Goal: Information Seeking & Learning: Learn about a topic

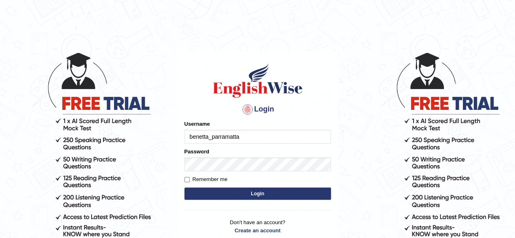
click at [245, 194] on button "Login" at bounding box center [257, 194] width 147 height 12
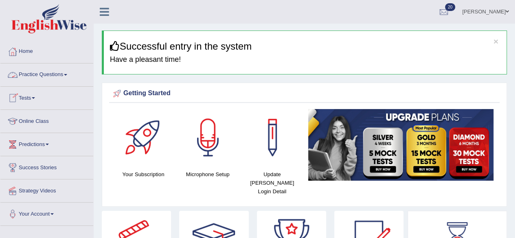
click at [30, 76] on link "Practice Questions" at bounding box center [46, 74] width 93 height 20
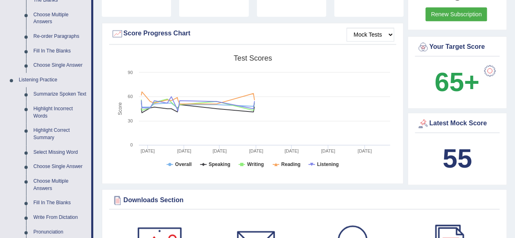
scroll to position [283, 0]
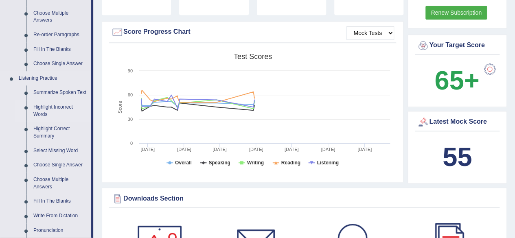
click at [55, 107] on link "Highlight Incorrect Words" at bounding box center [60, 111] width 61 height 22
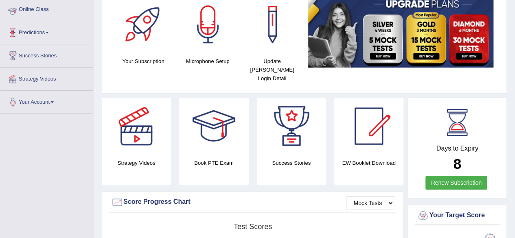
scroll to position [101, 0]
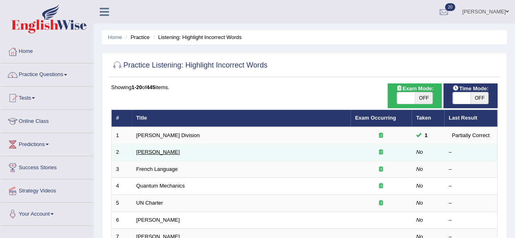
click at [151, 150] on link "Joseph Heller" at bounding box center [158, 152] width 44 height 6
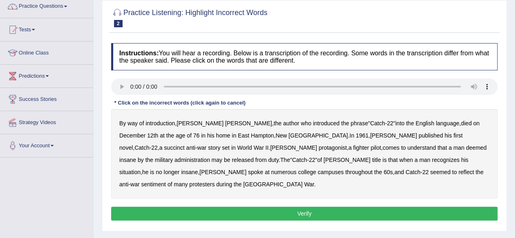
scroll to position [70, 0]
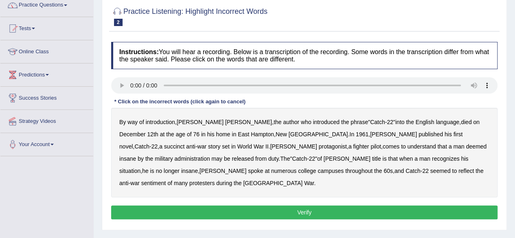
click at [185, 143] on b "succinct" at bounding box center [174, 146] width 21 height 7
click at [210, 156] on b "administration" at bounding box center [191, 159] width 35 height 7
click at [140, 168] on b "situation" at bounding box center [129, 171] width 21 height 7
click at [458, 168] on b "reflect" at bounding box center [465, 171] width 15 height 7
click at [363, 206] on button "Verify" at bounding box center [304, 213] width 386 height 14
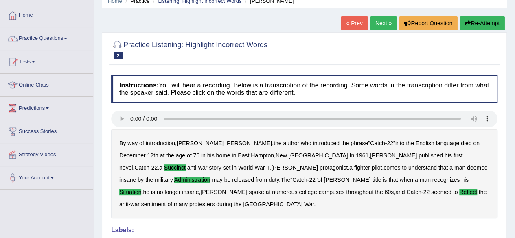
scroll to position [36, 0]
click at [45, 35] on link "Practice Questions" at bounding box center [46, 38] width 93 height 20
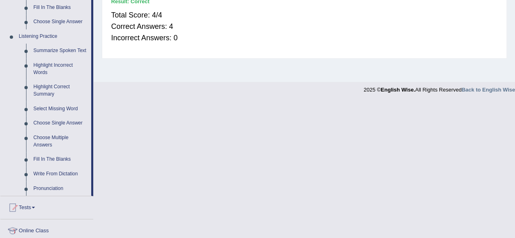
scroll to position [313, 0]
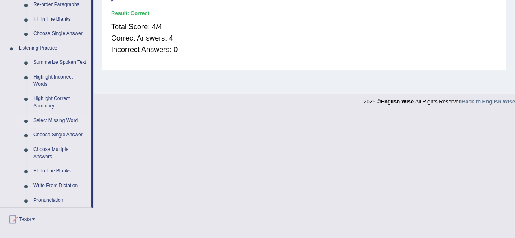
click at [59, 120] on link "Select Missing Word" at bounding box center [60, 121] width 61 height 15
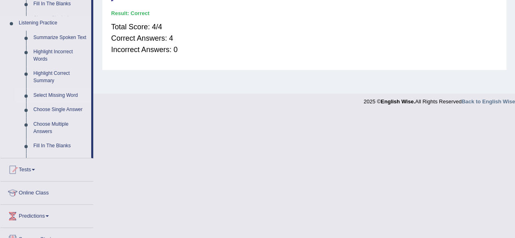
scroll to position [189, 0]
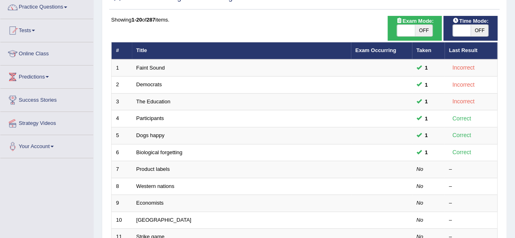
scroll to position [71, 0]
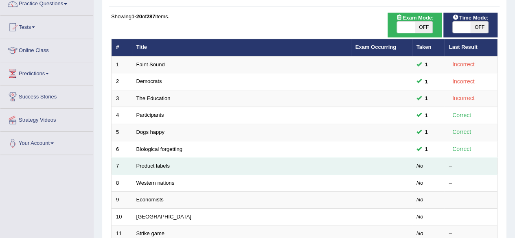
click at [160, 161] on td "Product labels" at bounding box center [241, 166] width 219 height 17
click at [161, 166] on link "Product labels" at bounding box center [152, 166] width 33 height 6
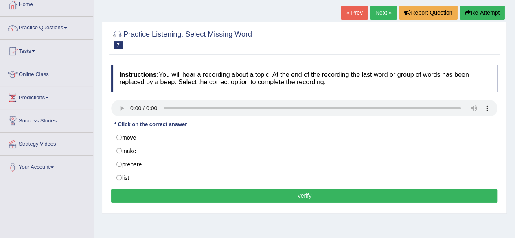
scroll to position [47, 0]
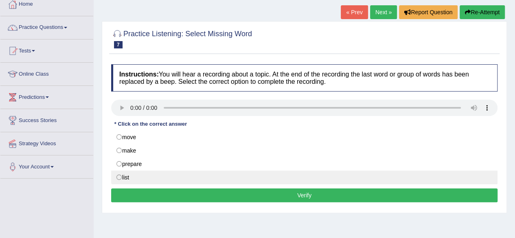
click at [117, 175] on label "list" at bounding box center [304, 178] width 386 height 14
radio input "true"
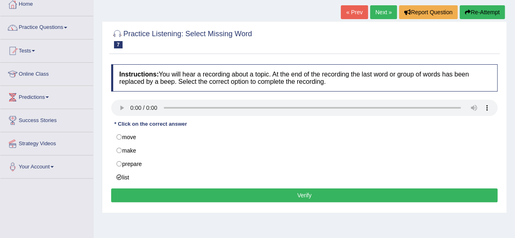
click at [140, 193] on button "Verify" at bounding box center [304, 195] width 386 height 14
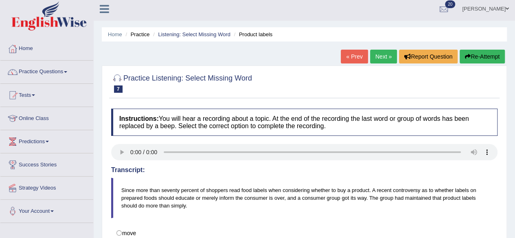
scroll to position [2, 0]
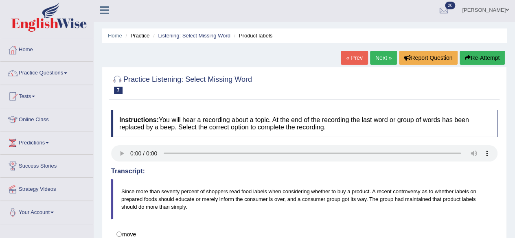
click at [379, 56] on link "Next »" at bounding box center [383, 58] width 27 height 14
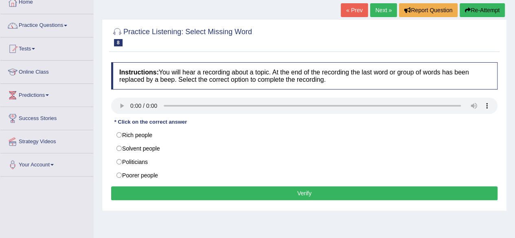
scroll to position [53, 0]
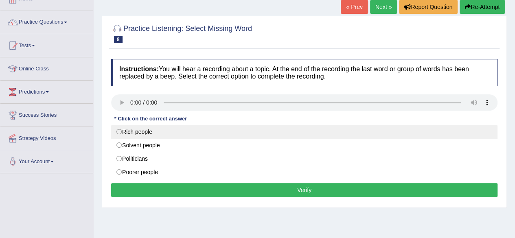
click at [120, 131] on label "Rich people" at bounding box center [304, 132] width 386 height 14
radio input "true"
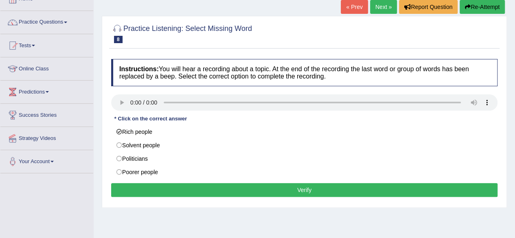
click at [121, 186] on button "Verify" at bounding box center [304, 190] width 386 height 14
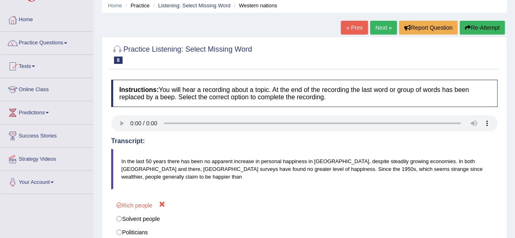
scroll to position [31, 0]
click at [384, 23] on link "Next »" at bounding box center [383, 28] width 27 height 14
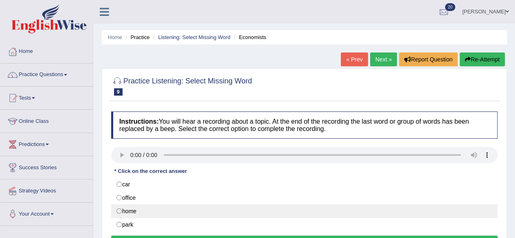
click at [119, 211] on label "home" at bounding box center [304, 211] width 386 height 14
radio input "true"
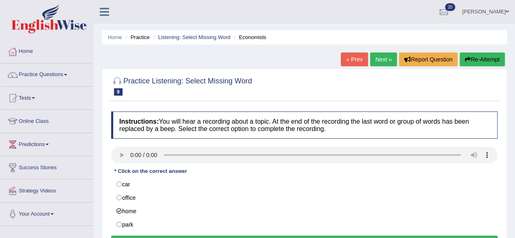
scroll to position [31, 0]
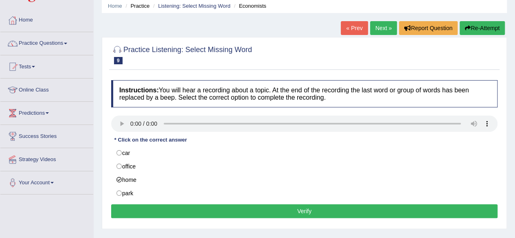
click at [430, 209] on button "Verify" at bounding box center [304, 211] width 386 height 14
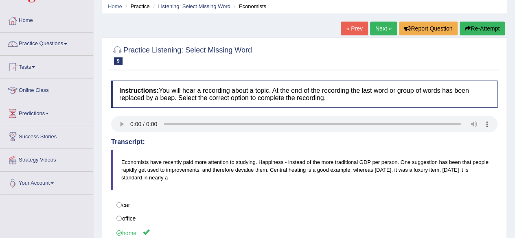
scroll to position [0, 0]
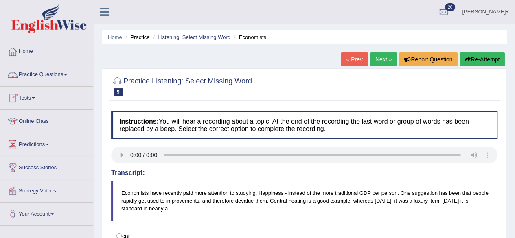
click at [49, 75] on link "Practice Questions" at bounding box center [46, 74] width 93 height 20
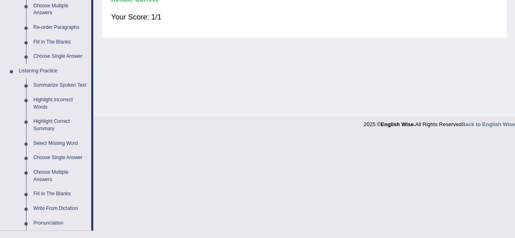
scroll to position [292, 0]
click at [68, 154] on link "Choose Single Answer" at bounding box center [60, 157] width 61 height 15
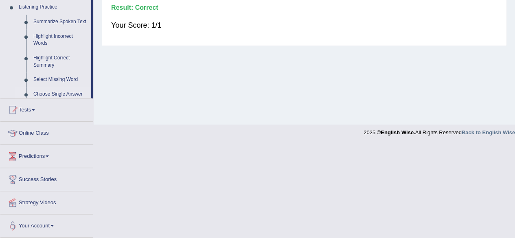
scroll to position [189, 0]
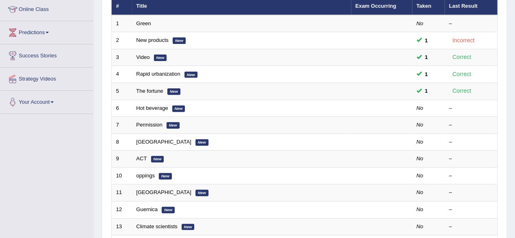
scroll to position [109, 0]
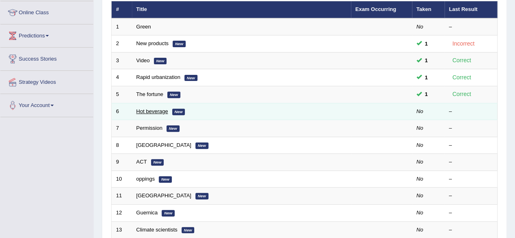
click at [151, 112] on link "Hot beverage" at bounding box center [152, 111] width 32 height 6
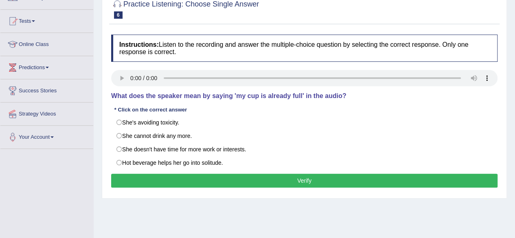
scroll to position [77, 0]
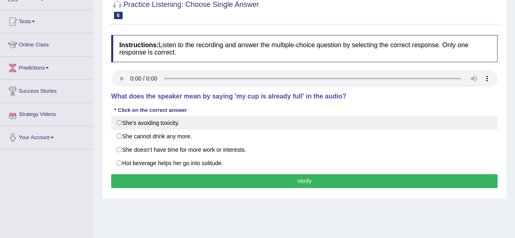
click at [119, 123] on label "She's avoiding toxicity." at bounding box center [304, 123] width 386 height 14
radio input "true"
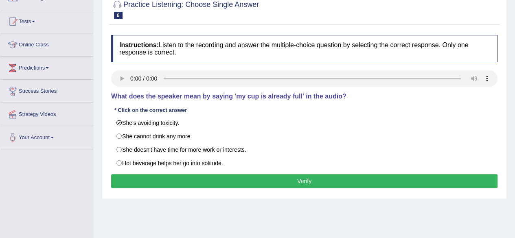
click at [218, 217] on div "Home Practice Listening: Choose Single Answer Hot beverage « Prev Next » Report…" at bounding box center [304, 126] width 421 height 407
click at [168, 178] on button "Verify" at bounding box center [304, 181] width 386 height 14
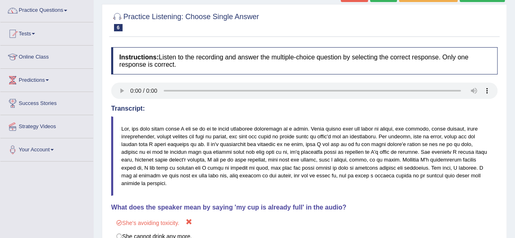
scroll to position [0, 0]
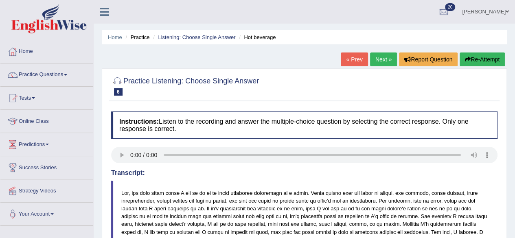
click at [380, 57] on link "Next »" at bounding box center [383, 60] width 27 height 14
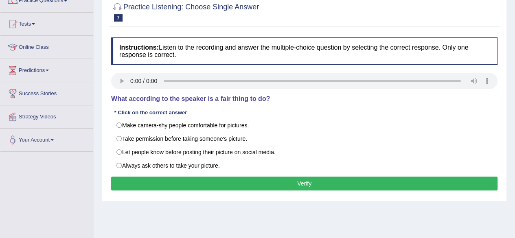
scroll to position [73, 0]
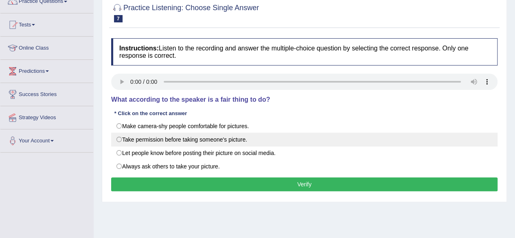
click at [117, 137] on label "Take permission before taking someone's picture." at bounding box center [304, 140] width 386 height 14
radio input "true"
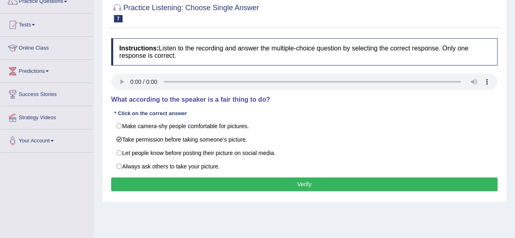
click at [123, 182] on button "Verify" at bounding box center [304, 185] width 386 height 14
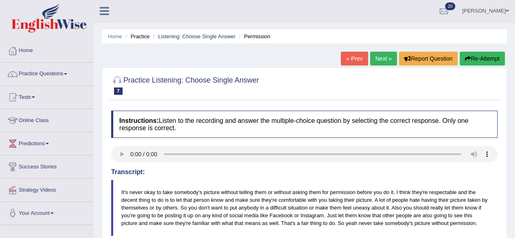
scroll to position [0, 0]
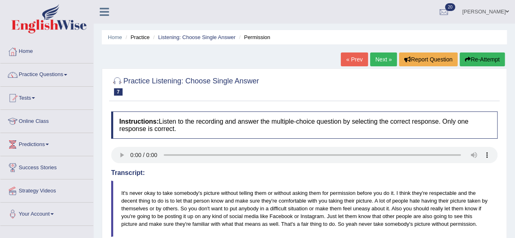
click at [381, 60] on link "Next »" at bounding box center [383, 60] width 27 height 14
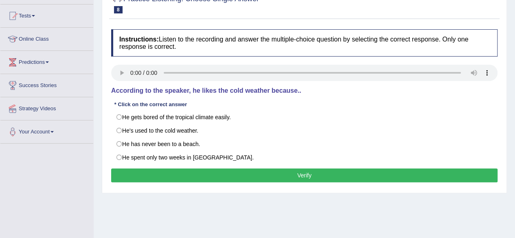
scroll to position [83, 0]
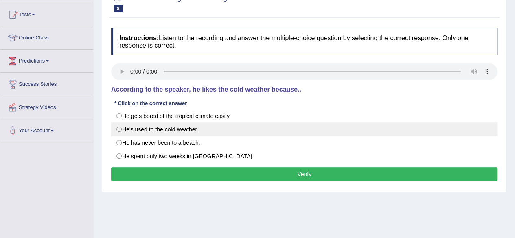
click at [118, 129] on label "He's used to the cold weather." at bounding box center [304, 130] width 386 height 14
radio input "true"
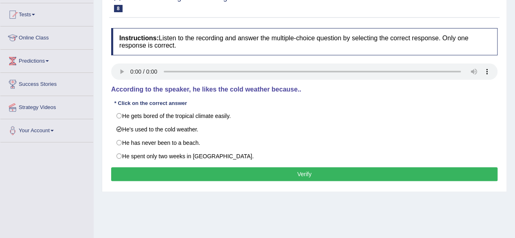
click at [138, 167] on button "Verify" at bounding box center [304, 174] width 386 height 14
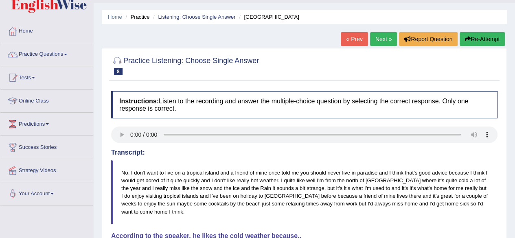
scroll to position [0, 0]
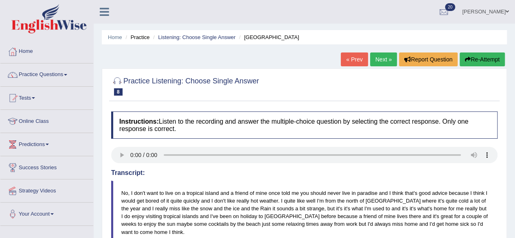
click at [376, 64] on link "Next »" at bounding box center [383, 60] width 27 height 14
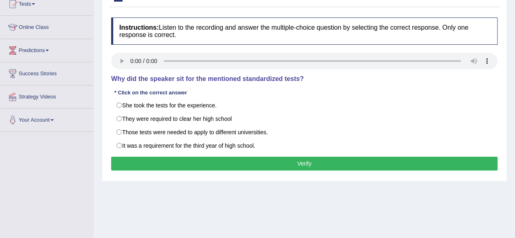
scroll to position [94, 0]
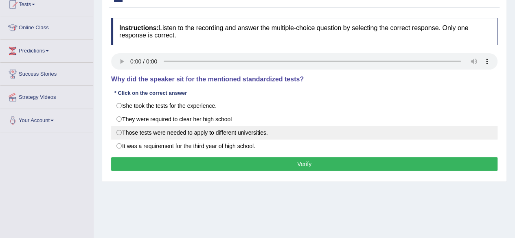
click at [121, 132] on label "Those tests were needed to apply to different universities." at bounding box center [304, 133] width 386 height 14
radio input "true"
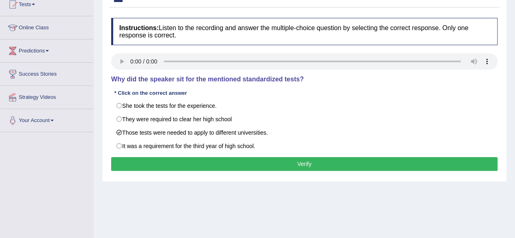
click at [149, 160] on button "Verify" at bounding box center [304, 164] width 386 height 14
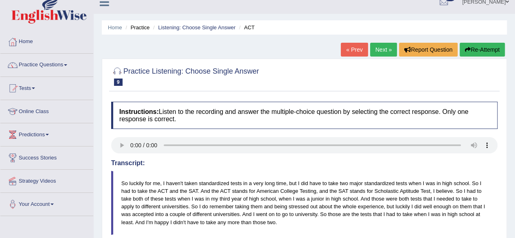
scroll to position [4, 0]
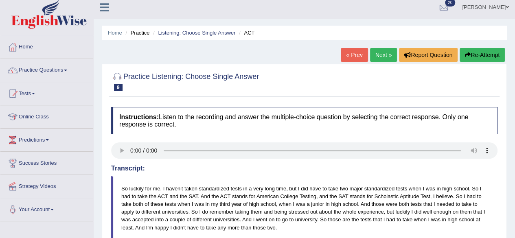
click at [381, 53] on link "Next »" at bounding box center [383, 55] width 27 height 14
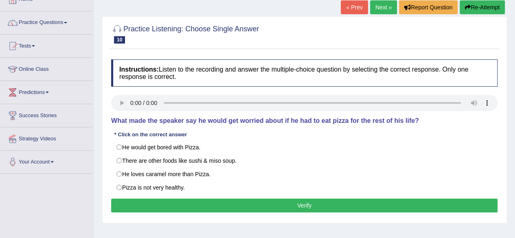
scroll to position [51, 0]
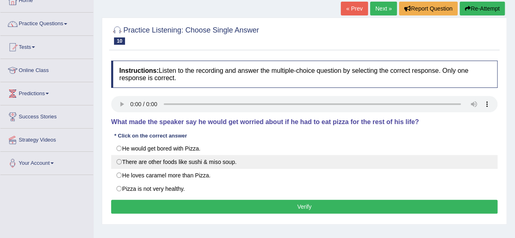
click at [116, 162] on label "There are other foods like sushi & miso soup." at bounding box center [304, 162] width 386 height 14
radio input "true"
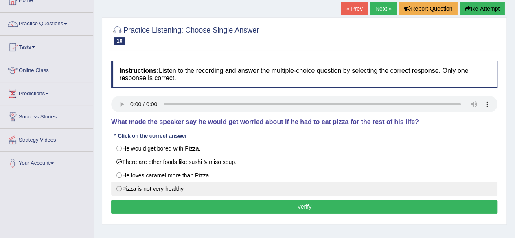
click at [118, 190] on label "Pizza is not very healthy." at bounding box center [304, 189] width 386 height 14
radio input "true"
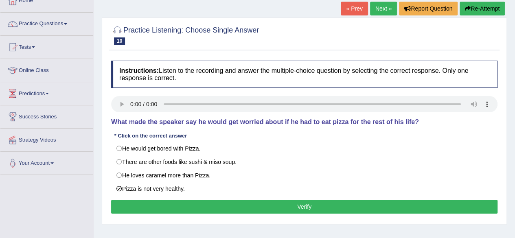
click at [128, 200] on button "Verify" at bounding box center [304, 207] width 386 height 14
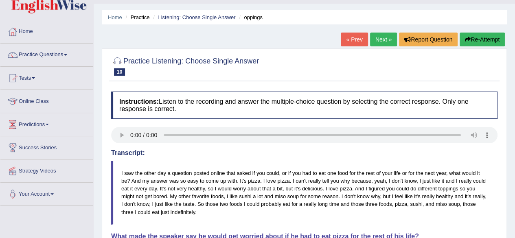
scroll to position [18, 0]
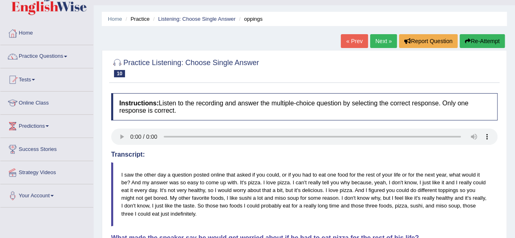
click at [379, 39] on link "Next »" at bounding box center [383, 41] width 27 height 14
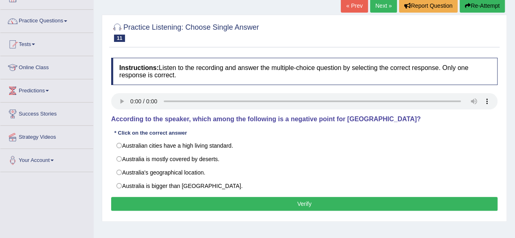
scroll to position [55, 0]
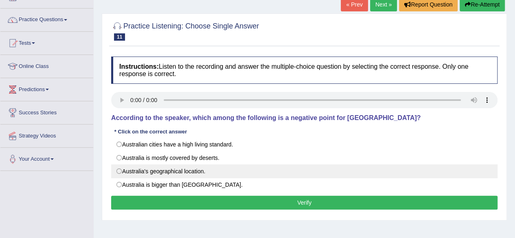
click at [142, 173] on label "Australia's geographical location." at bounding box center [304, 171] width 386 height 14
radio input "true"
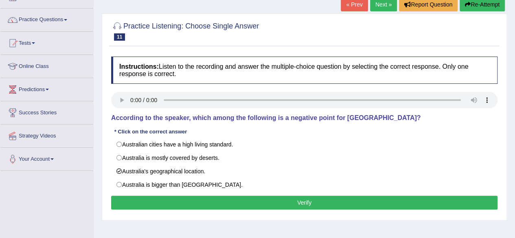
click at [166, 201] on button "Verify" at bounding box center [304, 203] width 386 height 14
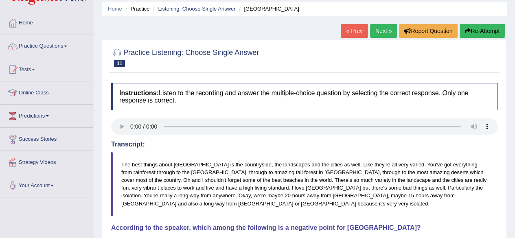
scroll to position [24, 0]
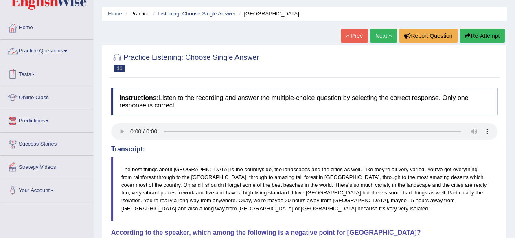
click at [50, 48] on link "Practice Questions" at bounding box center [46, 50] width 93 height 20
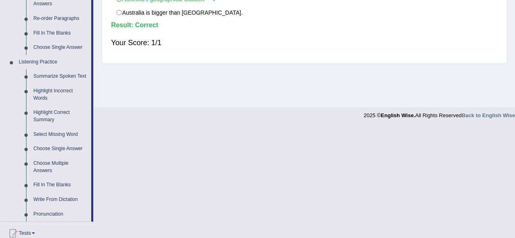
scroll to position [298, 0]
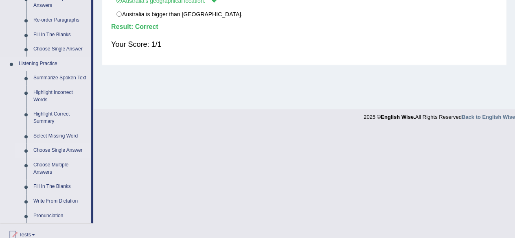
click at [69, 150] on link "Choose Single Answer" at bounding box center [60, 150] width 61 height 15
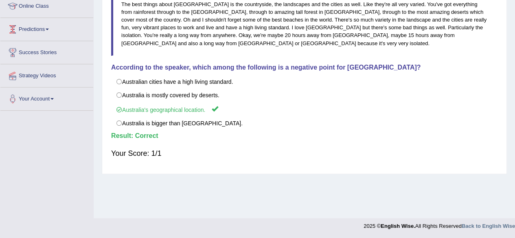
scroll to position [116, 0]
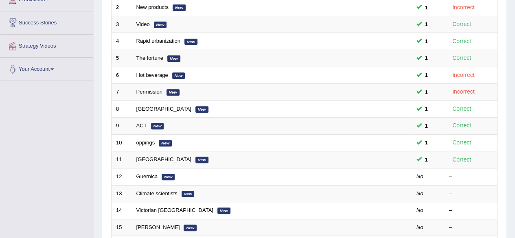
scroll to position [146, 0]
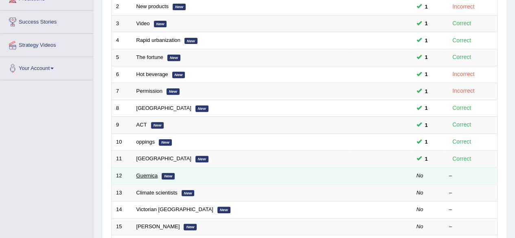
click at [144, 173] on link "Guernica" at bounding box center [147, 176] width 22 height 6
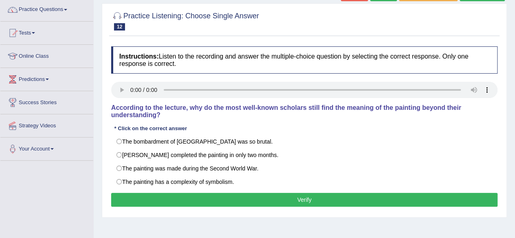
scroll to position [66, 0]
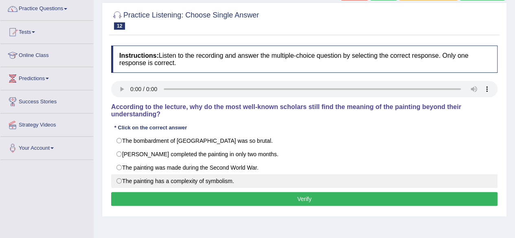
click at [121, 178] on label "The painting has a complexity of symbolism." at bounding box center [304, 181] width 386 height 14
radio input "true"
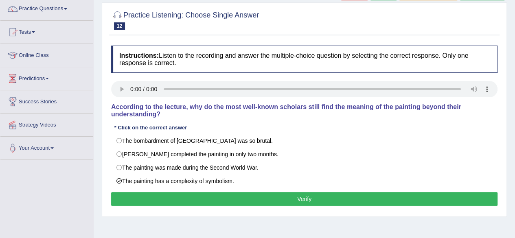
click at [139, 195] on button "Verify" at bounding box center [304, 199] width 386 height 14
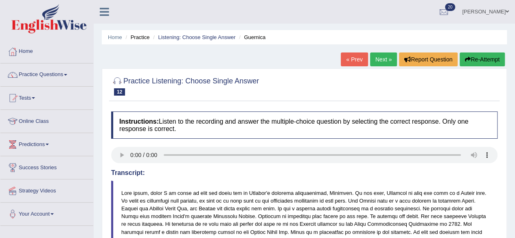
scroll to position [0, 0]
click at [55, 73] on link "Practice Questions" at bounding box center [46, 74] width 93 height 20
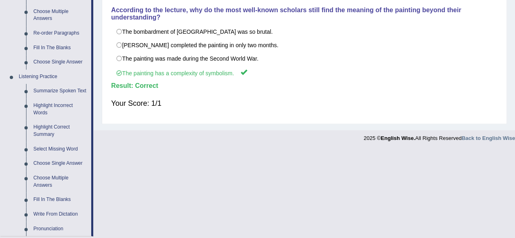
scroll to position [287, 0]
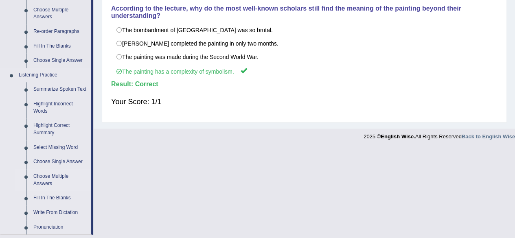
click at [41, 179] on link "Choose Multiple Answers" at bounding box center [60, 180] width 61 height 22
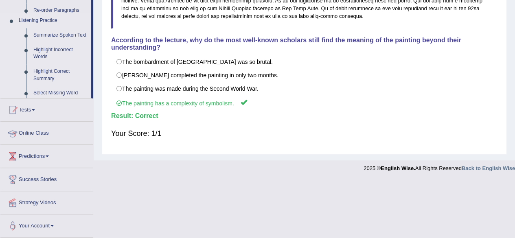
scroll to position [196, 0]
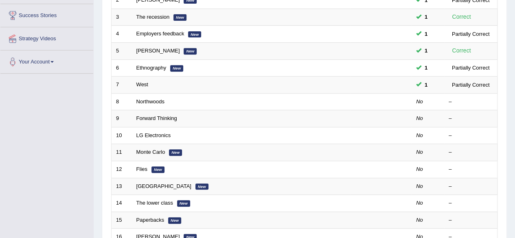
scroll to position [150, 0]
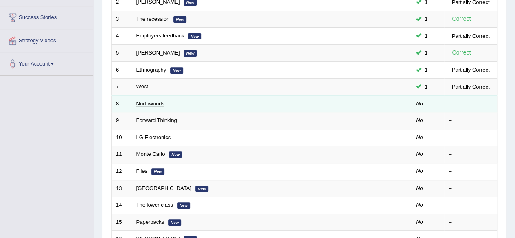
click at [156, 103] on link "Northwoods" at bounding box center [150, 104] width 28 height 6
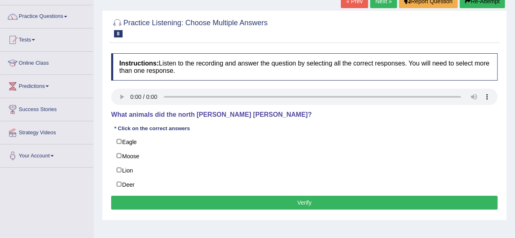
scroll to position [77, 0]
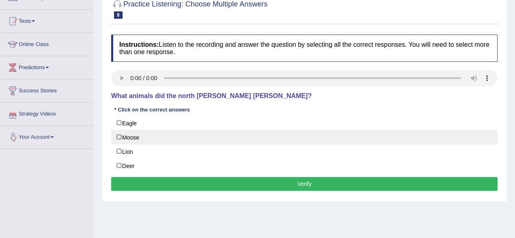
click at [119, 138] on label "Moose" at bounding box center [304, 137] width 386 height 15
checkbox input "true"
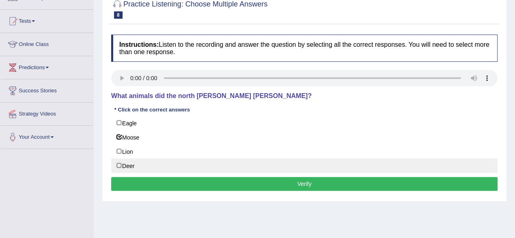
click at [117, 165] on label "Deer" at bounding box center [304, 165] width 386 height 15
checkbox input "true"
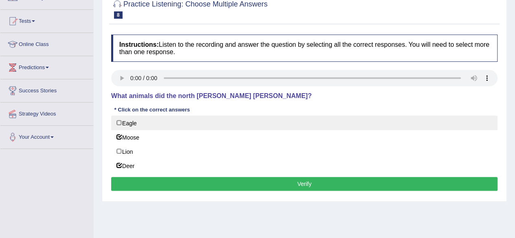
click at [119, 122] on label "Eagle" at bounding box center [304, 123] width 386 height 15
checkbox input "true"
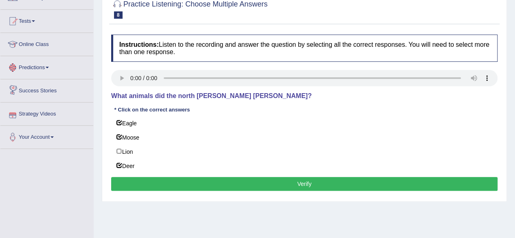
click at [208, 186] on button "Verify" at bounding box center [304, 184] width 386 height 14
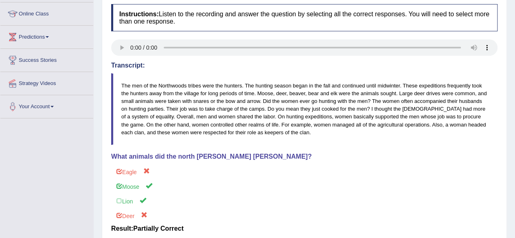
scroll to position [0, 0]
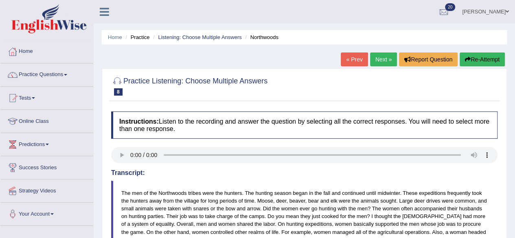
click at [383, 62] on link "Next »" at bounding box center [383, 60] width 27 height 14
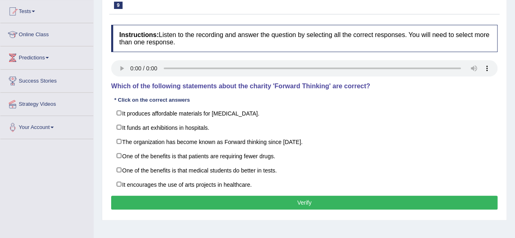
scroll to position [87, 0]
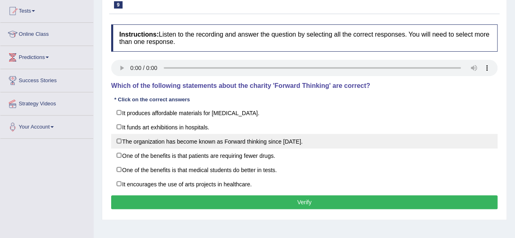
click at [283, 139] on label "The organization has become known as Forward thinking since [DATE]." at bounding box center [304, 141] width 386 height 15
checkbox input "true"
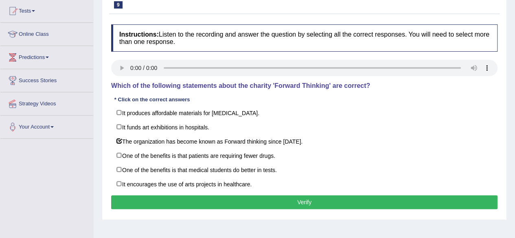
click at [193, 198] on button "Verify" at bounding box center [304, 202] width 386 height 14
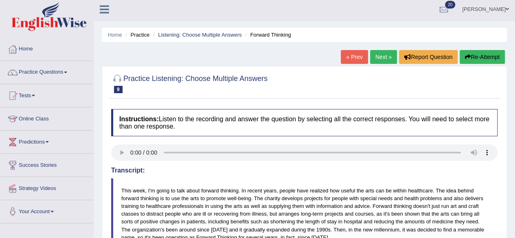
scroll to position [2, 0]
click at [379, 53] on link "Next »" at bounding box center [383, 57] width 27 height 14
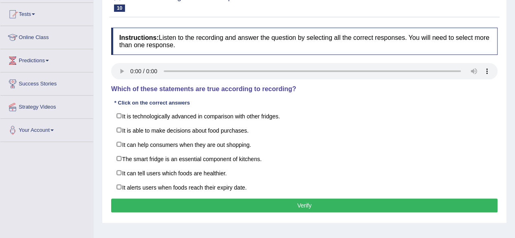
scroll to position [83, 0]
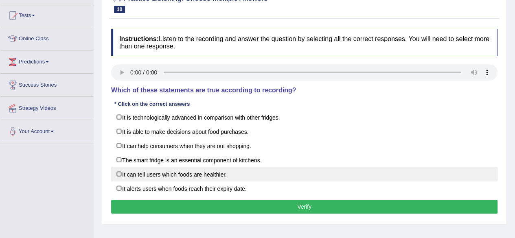
click at [119, 173] on label "It can tell users which foods are healthier." at bounding box center [304, 174] width 386 height 15
checkbox input "true"
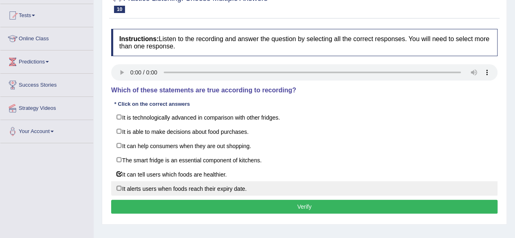
click at [119, 184] on label "It alerts users when foods reach their expiry date." at bounding box center [304, 188] width 386 height 15
checkbox input "true"
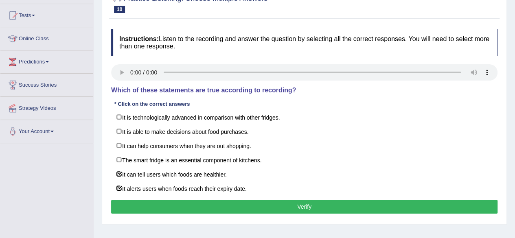
click at [171, 205] on button "Verify" at bounding box center [304, 207] width 386 height 14
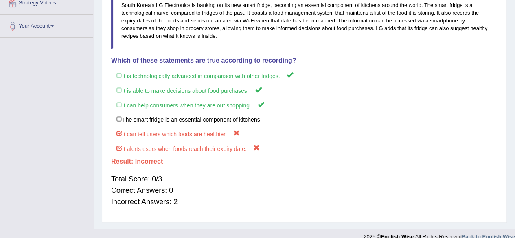
scroll to position [188, 0]
